Goal: Task Accomplishment & Management: Use online tool/utility

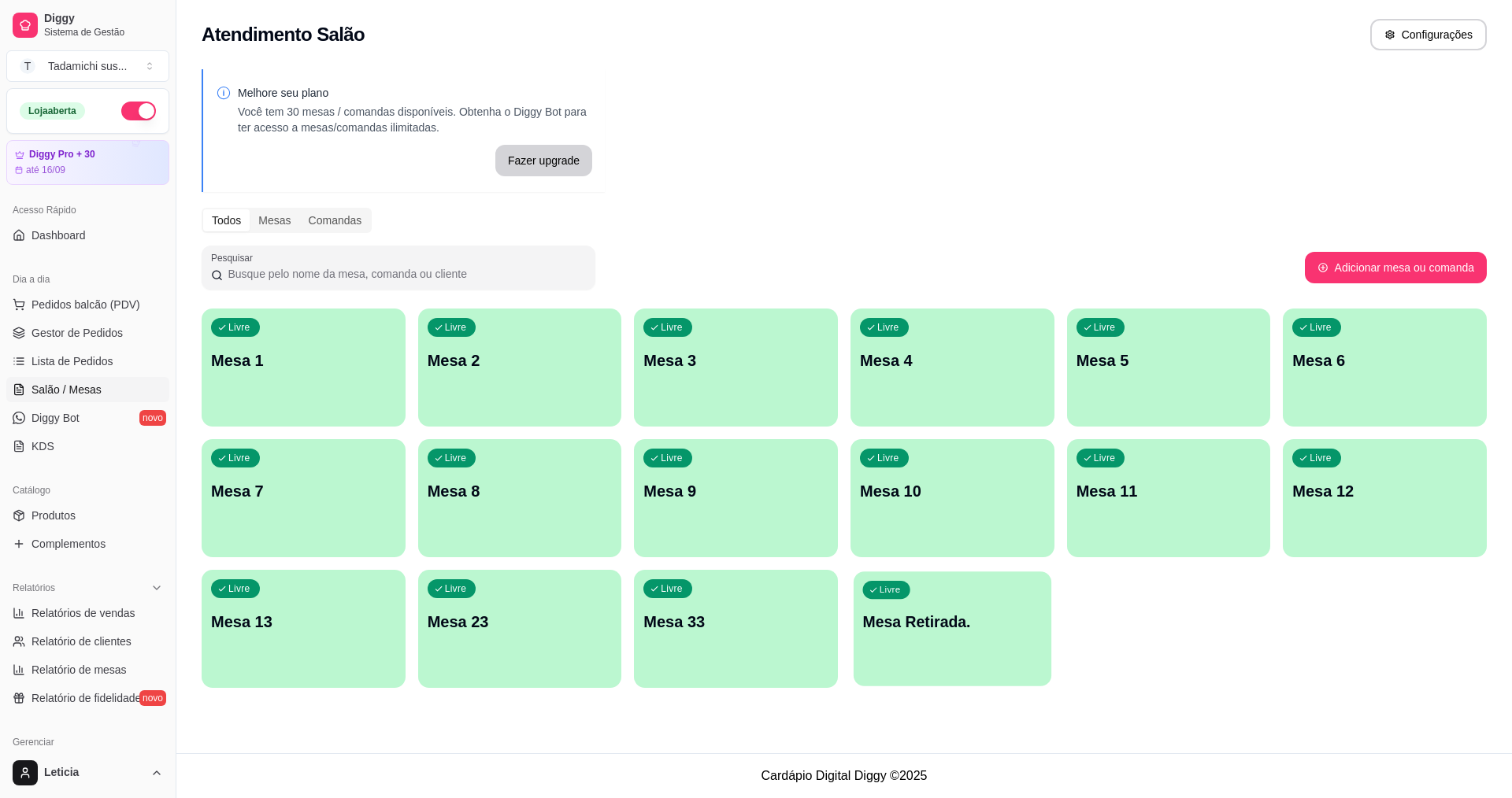
click at [887, 604] on div "Livre Mesa Retirada." at bounding box center [952, 619] width 198 height 96
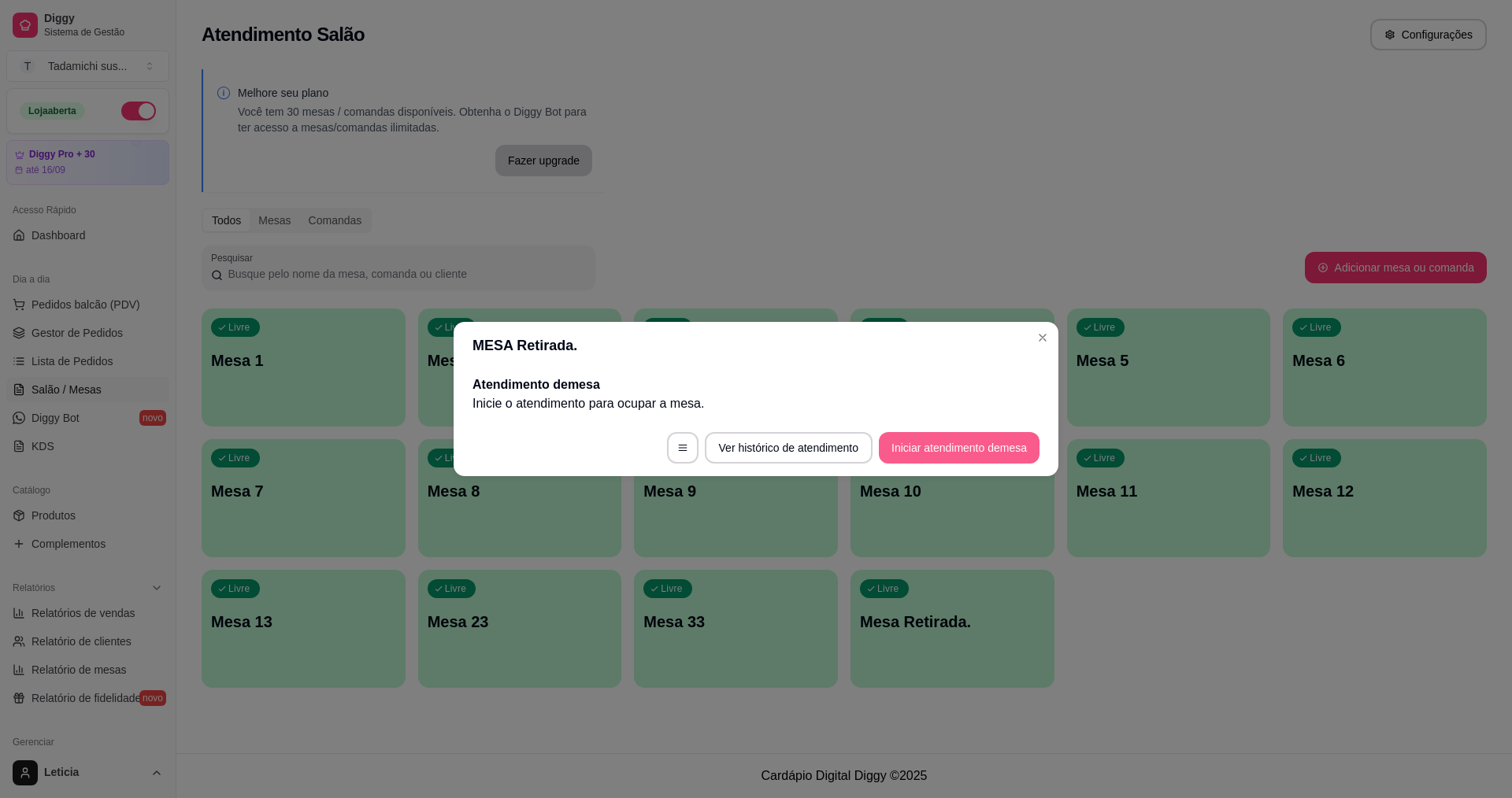
click at [922, 457] on button "Iniciar atendimento de mesa" at bounding box center [958, 448] width 160 height 32
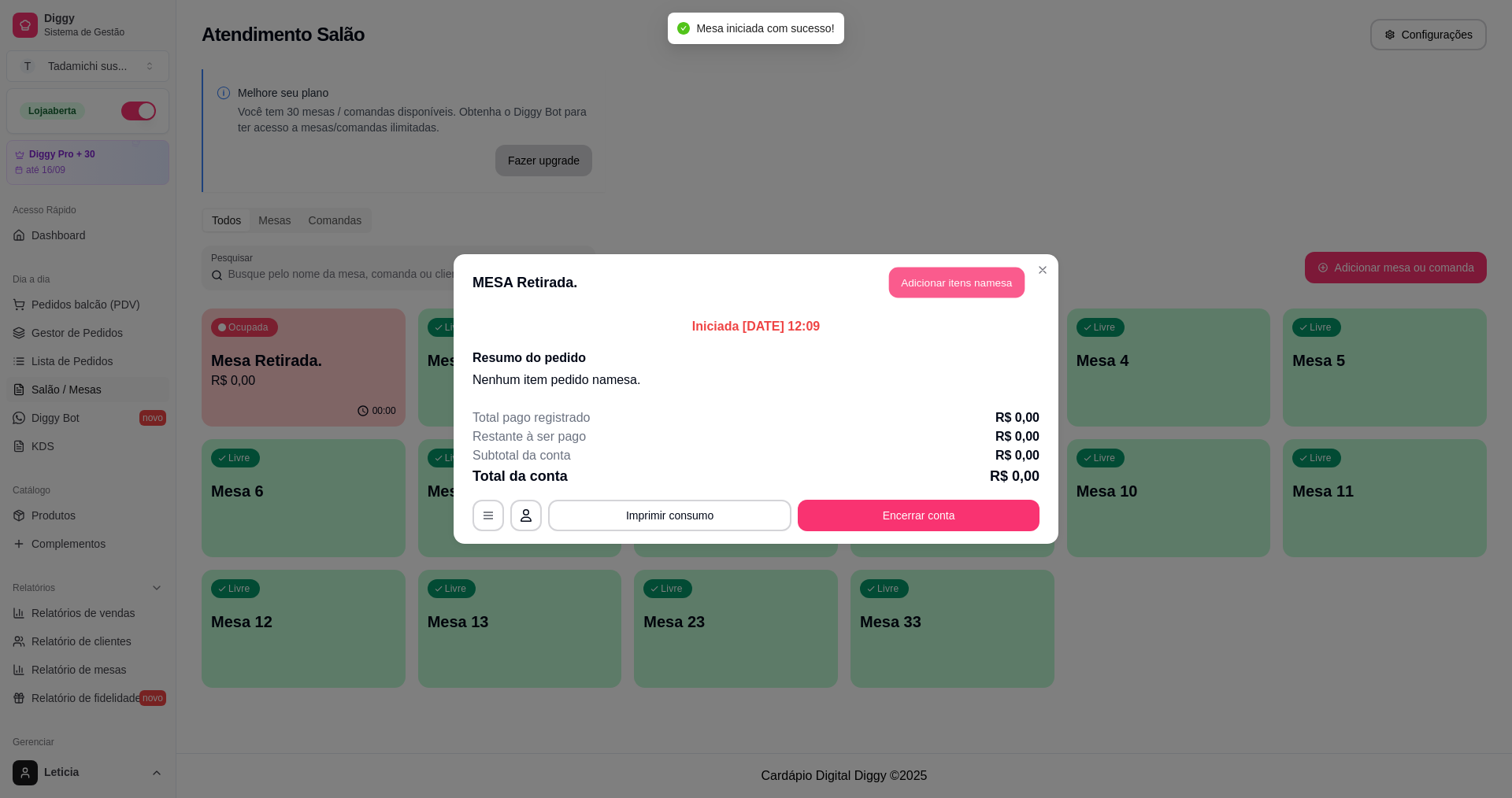
click at [919, 284] on button "Adicionar itens na mesa" at bounding box center [957, 283] width 135 height 31
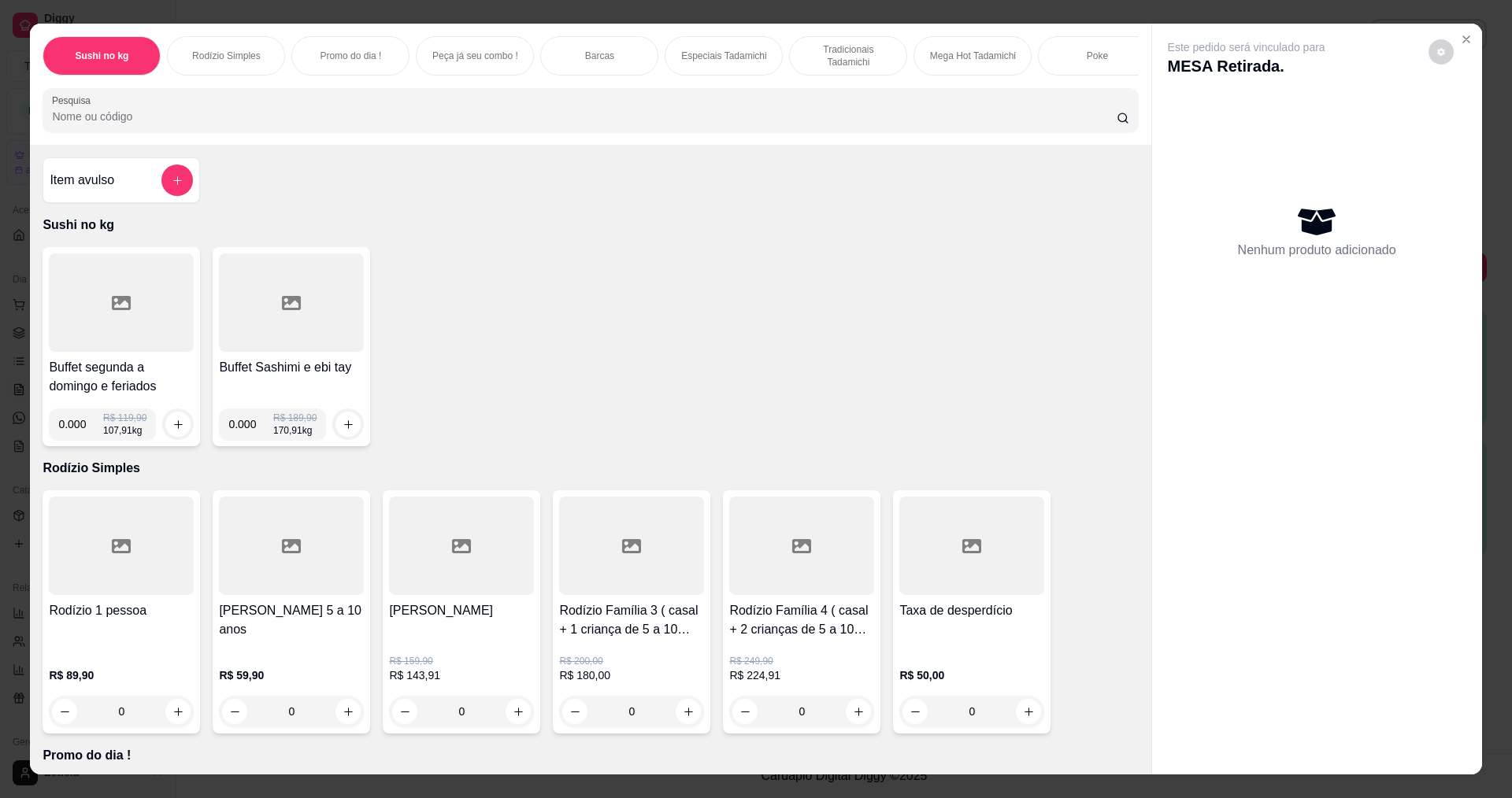
click at [57, 337] on div at bounding box center [121, 303] width 145 height 98
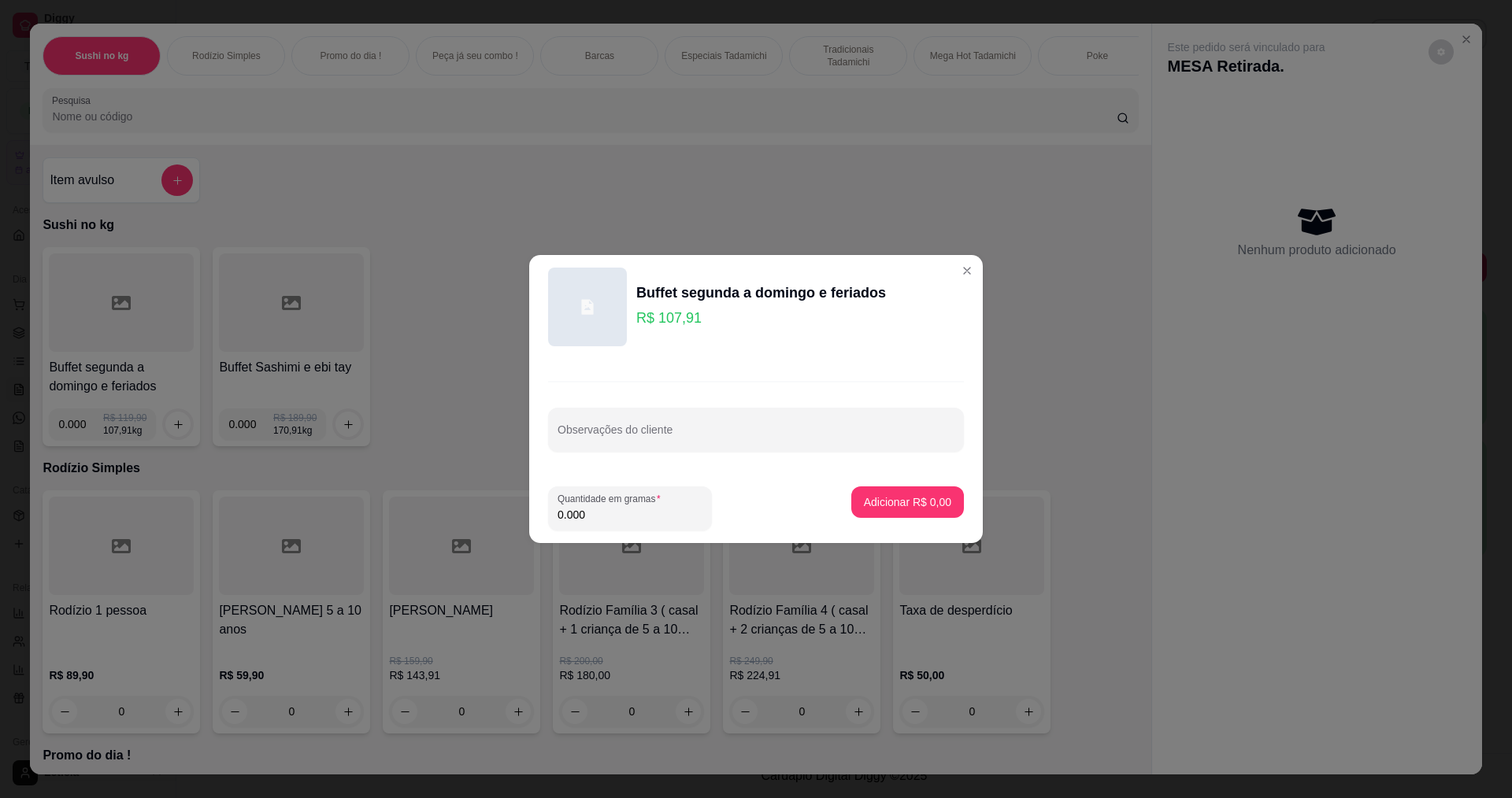
click at [602, 511] on input "0.000" at bounding box center [630, 514] width 145 height 16
type input "0.408"
click at [864, 492] on button "Adicionar R$ 44,03" at bounding box center [904, 503] width 119 height 32
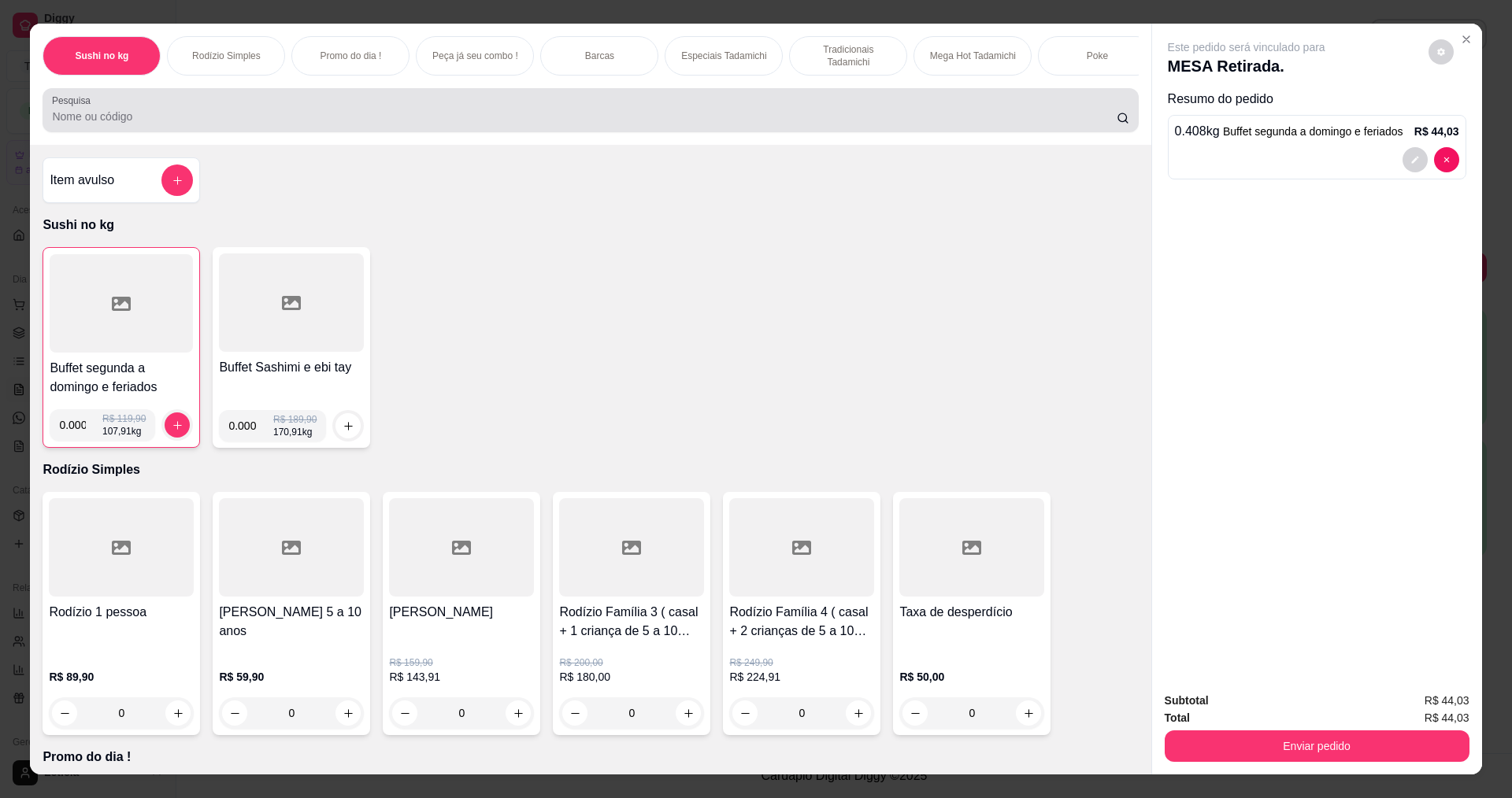
click at [693, 113] on div at bounding box center [589, 110] width 1076 height 32
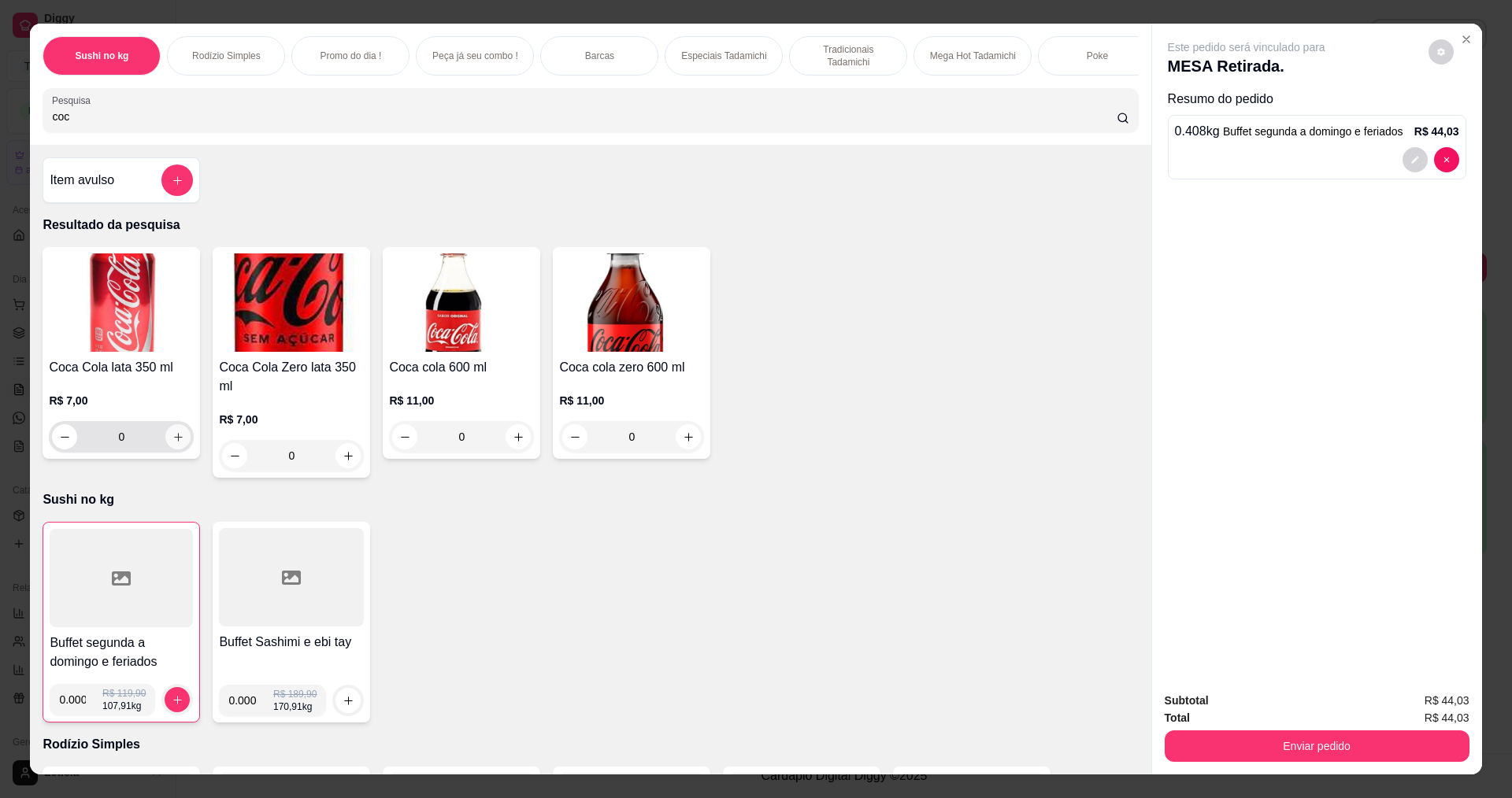
type input "coc"
click at [168, 449] on button "increase-product-quantity" at bounding box center [178, 437] width 24 height 24
type input "1"
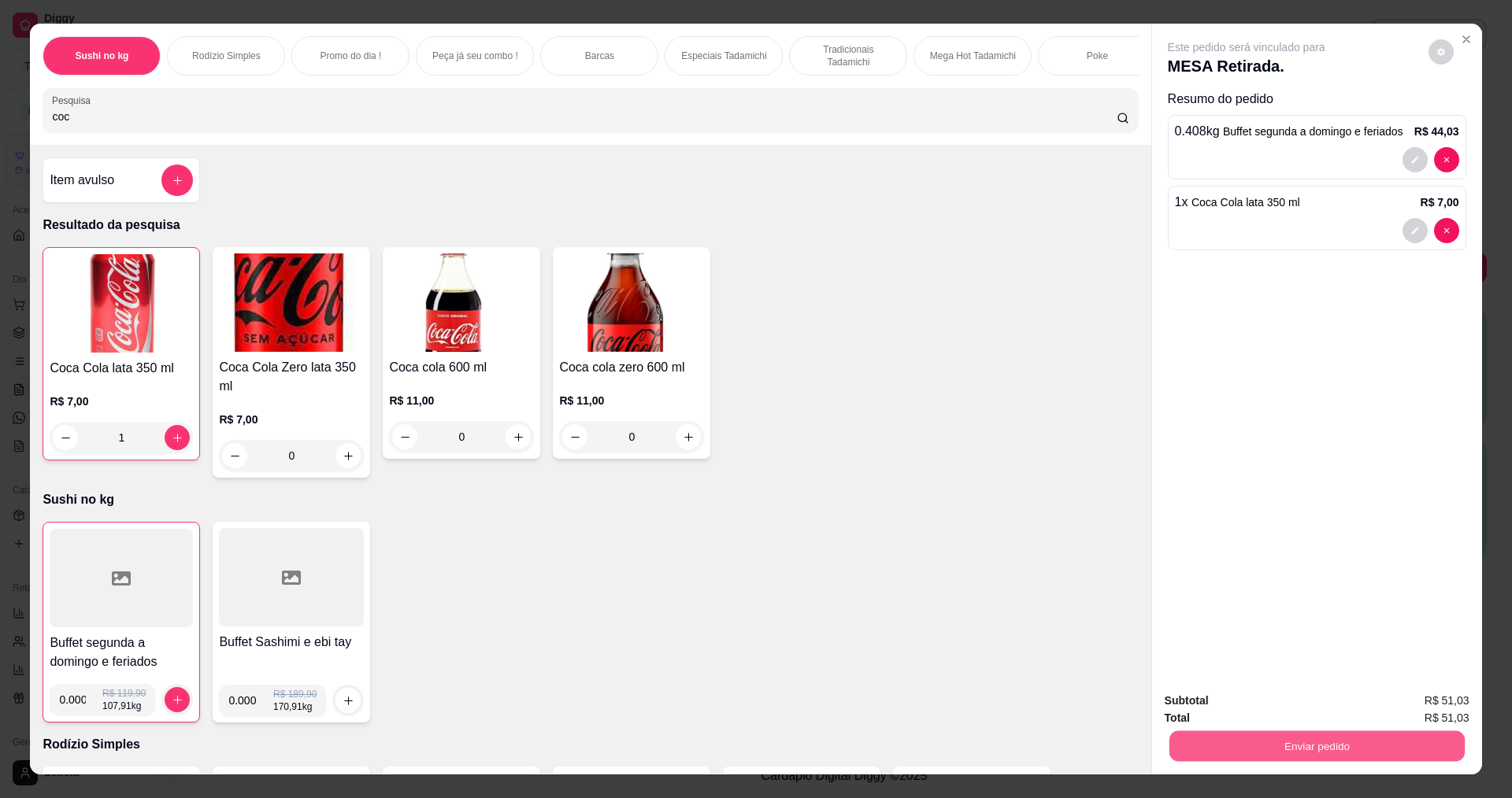
click at [1213, 757] on button "Enviar pedido" at bounding box center [1316, 745] width 296 height 31
click at [1185, 701] on button "Não registrar e enviar pedido" at bounding box center [1264, 707] width 159 height 29
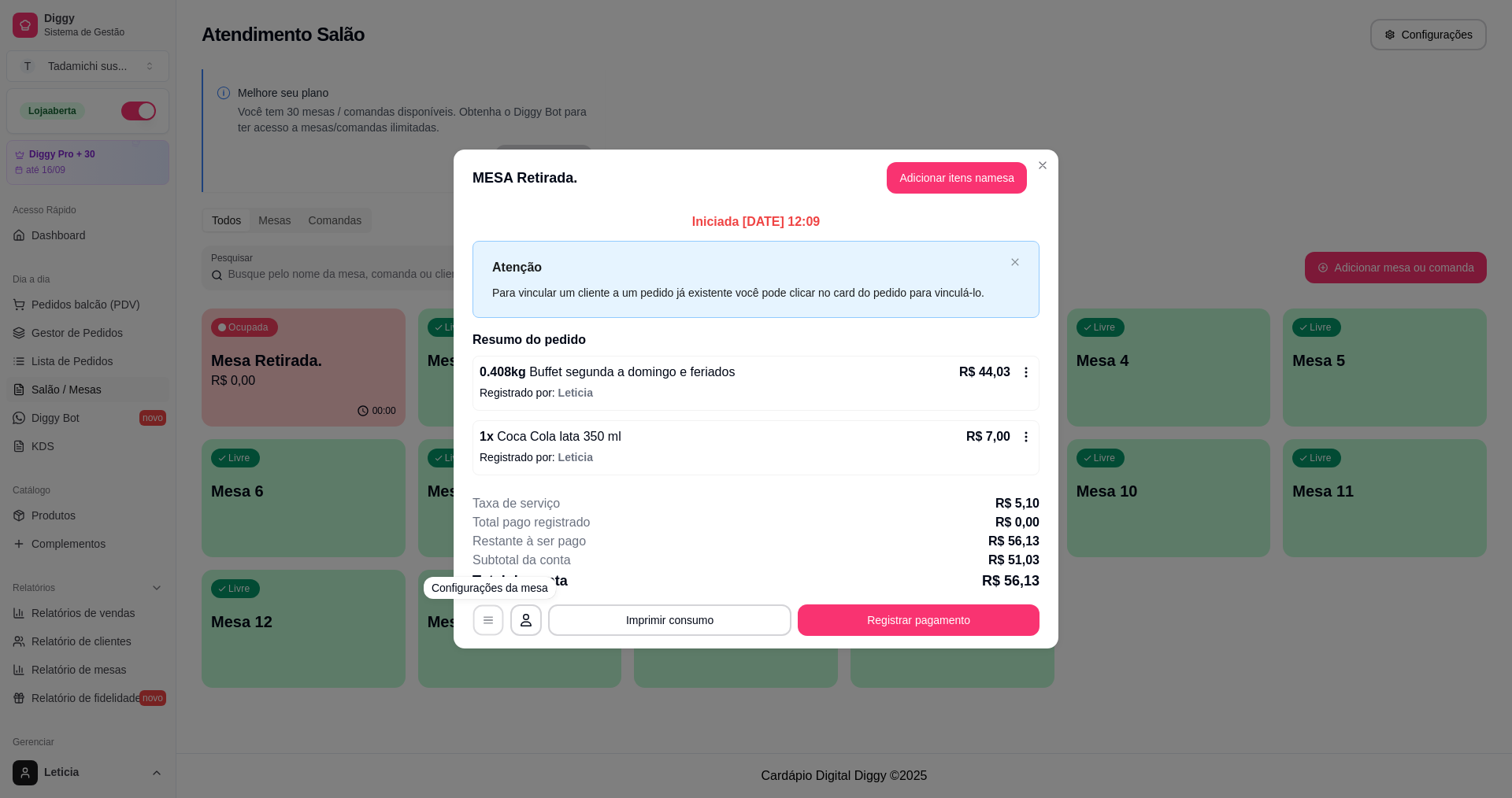
click at [485, 615] on icon "button" at bounding box center [488, 620] width 13 height 13
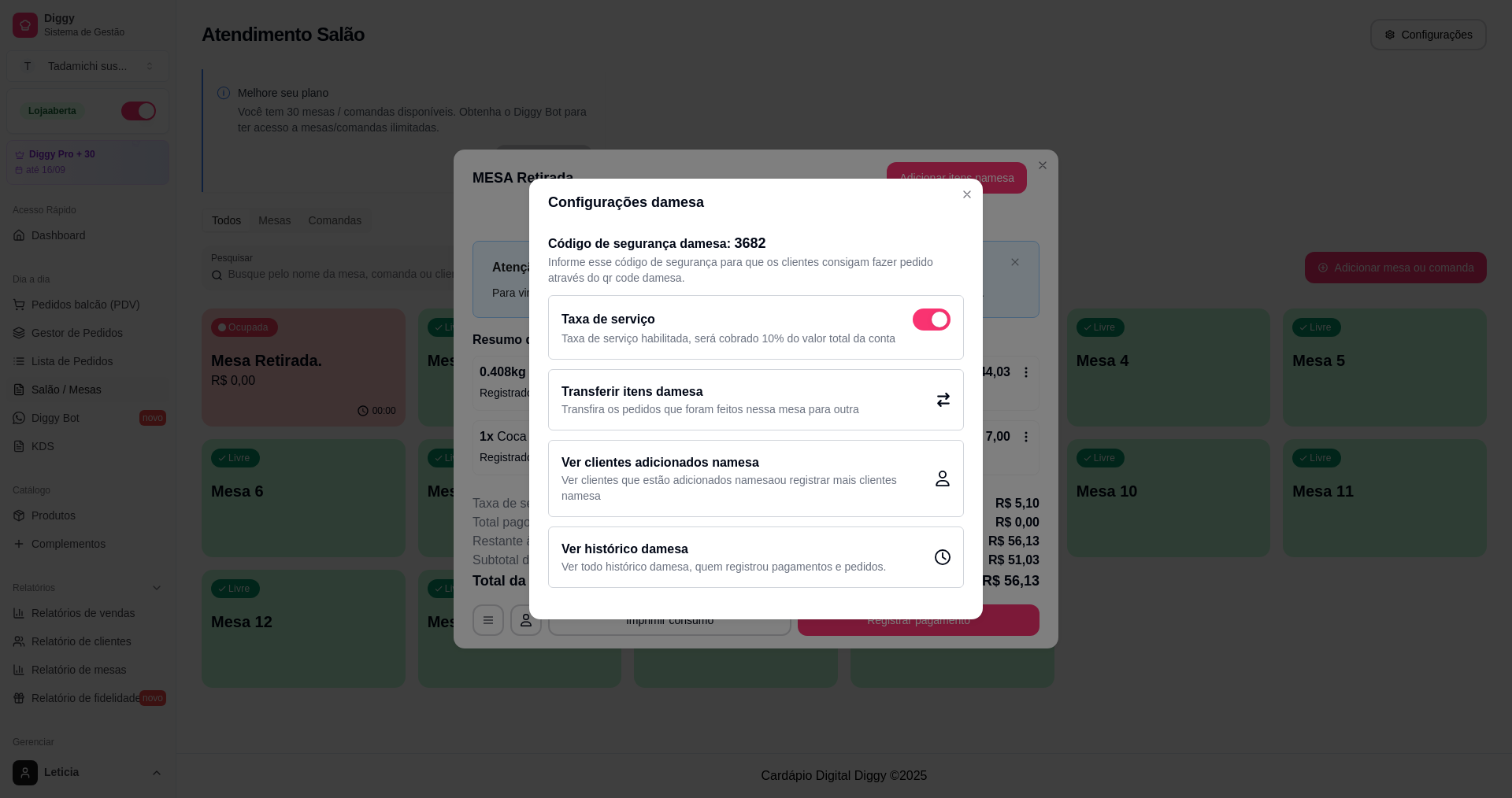
click at [933, 333] on p "Taxa de serviço habilitada, será cobrado 10% do valor total da conta" at bounding box center [756, 338] width 389 height 16
checkbox input "false"
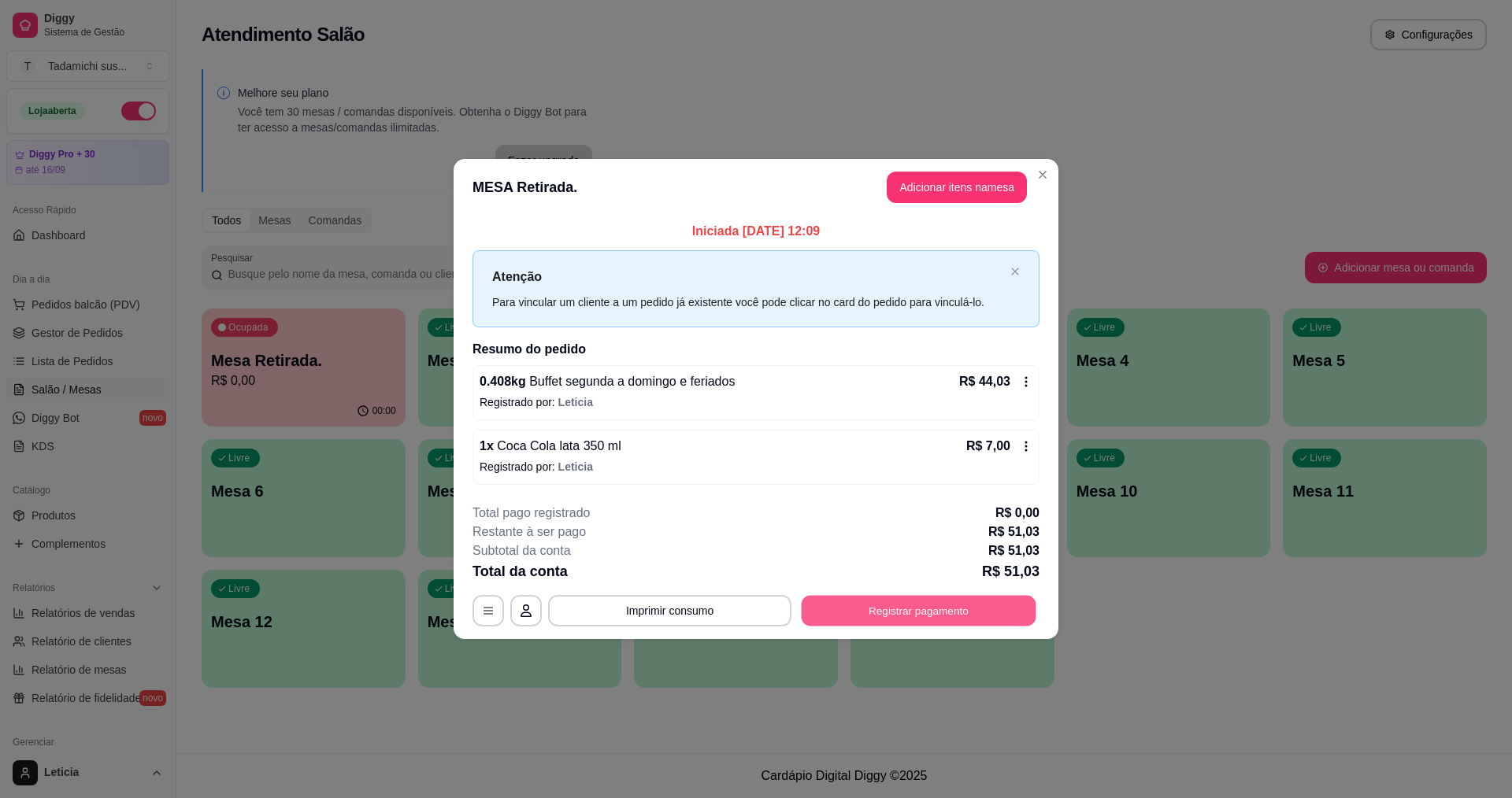
click at [1004, 604] on button "Registrar pagamento" at bounding box center [918, 610] width 235 height 31
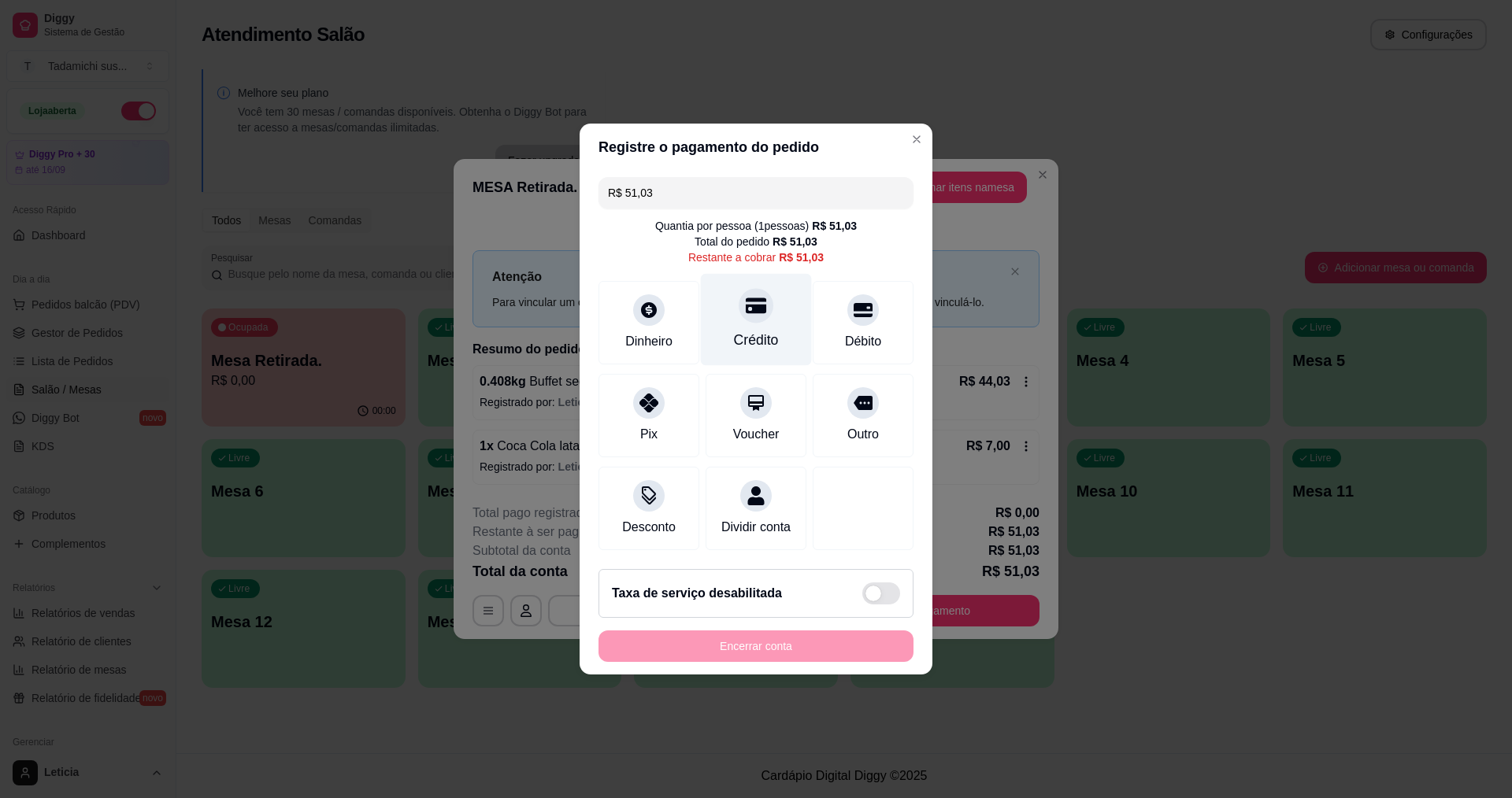
click at [752, 301] on icon at bounding box center [756, 306] width 21 height 16
type input "R$ 0,00"
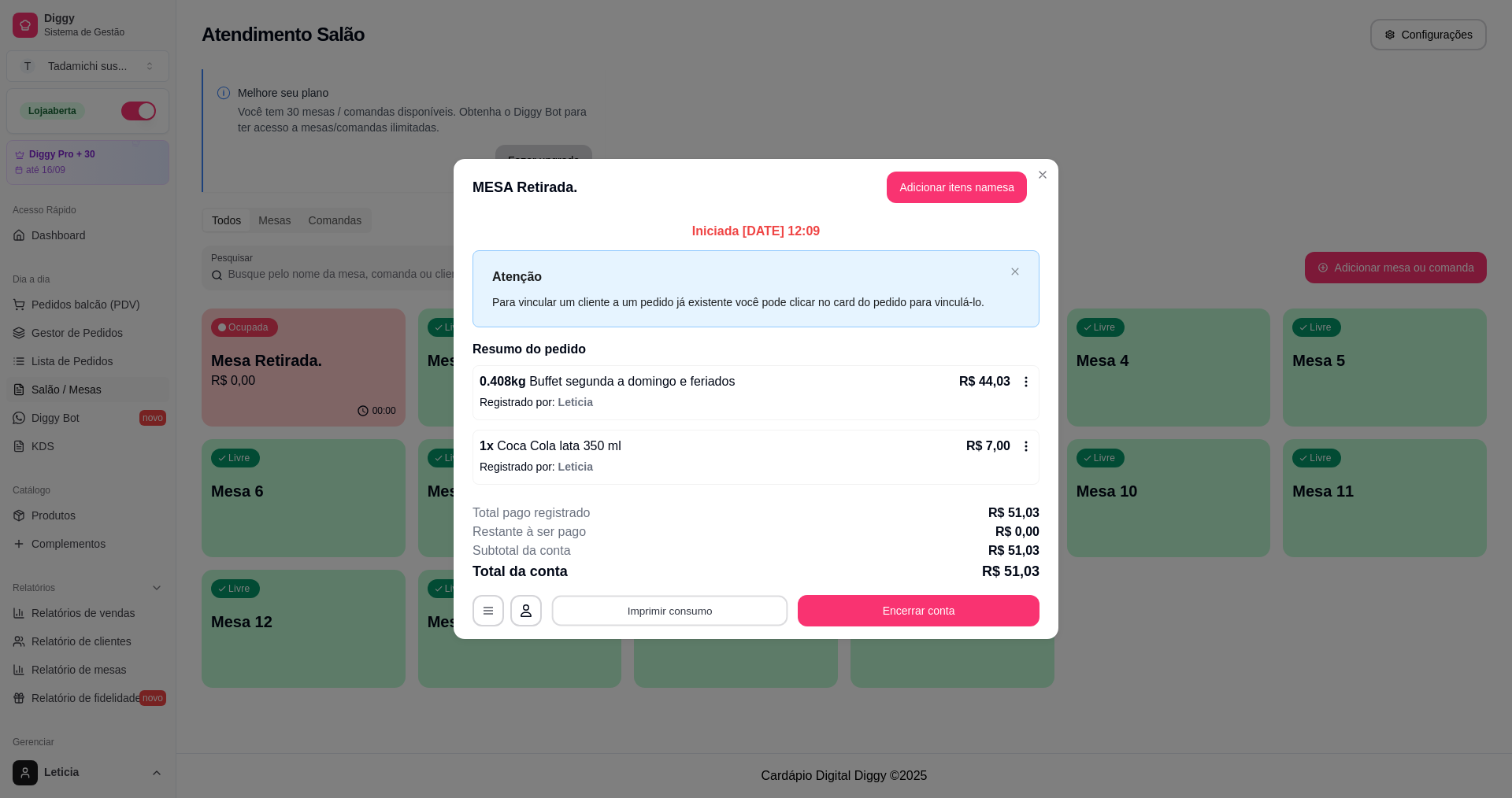
click at [720, 610] on button "Imprimir consumo" at bounding box center [670, 610] width 236 height 31
click at [695, 537] on button "IMPRESSORA HAYOM" at bounding box center [674, 542] width 118 height 24
click at [885, 601] on button "Encerrar conta" at bounding box center [918, 610] width 235 height 31
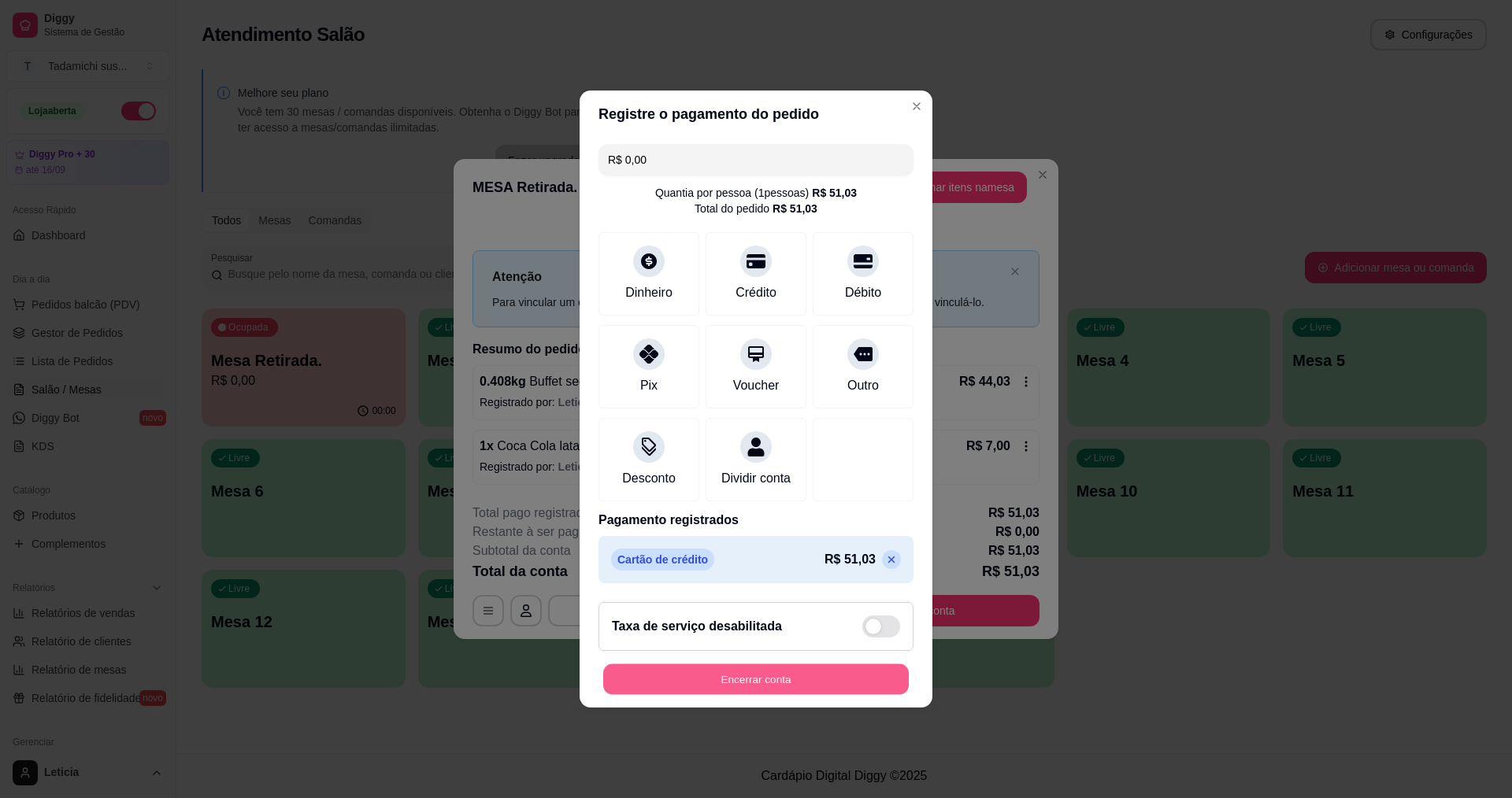
click at [776, 683] on button "Encerrar conta" at bounding box center [756, 679] width 306 height 31
